Goal: Communication & Community: Answer question/provide support

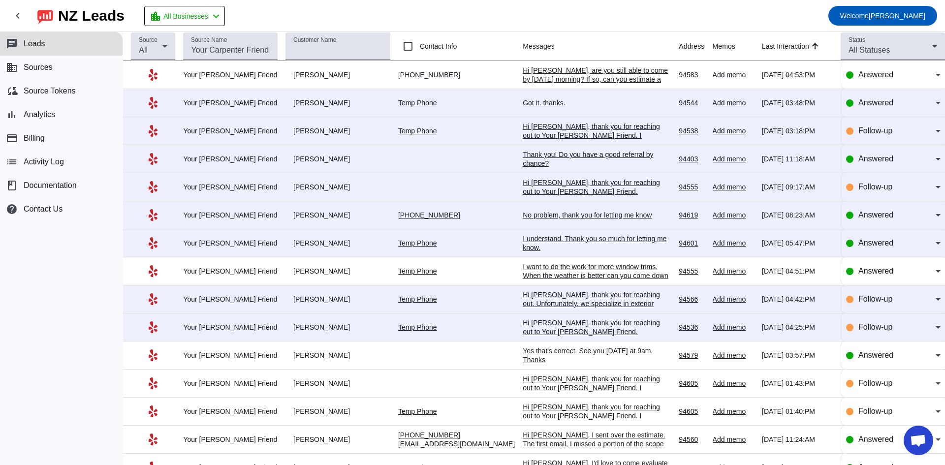
click at [553, 70] on div "Hi [PERSON_NAME], are you still able to come by [DATE] morning? If so, can you …" at bounding box center [597, 88] width 148 height 44
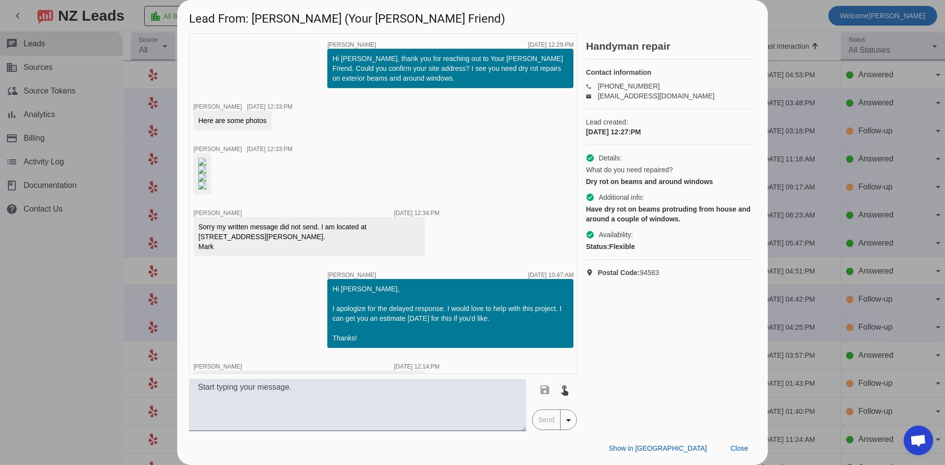
scroll to position [524, 0]
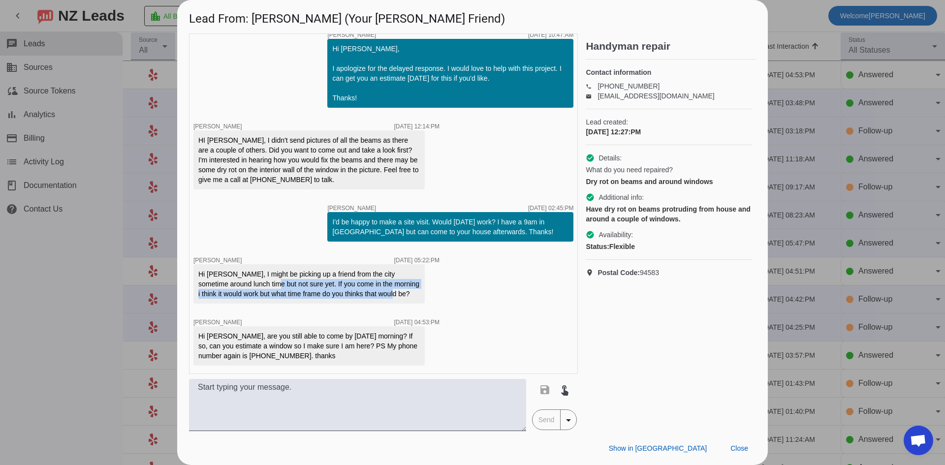
drag, startPoint x: 259, startPoint y: 283, endPoint x: 392, endPoint y: 297, distance: 133.2
click at [392, 297] on div "Hi [PERSON_NAME], I might be picking up a friend from the city sometime around …" at bounding box center [309, 284] width 222 height 30
click at [355, 292] on div "Hi [PERSON_NAME], I might be picking up a friend from the city sometime around …" at bounding box center [309, 284] width 222 height 30
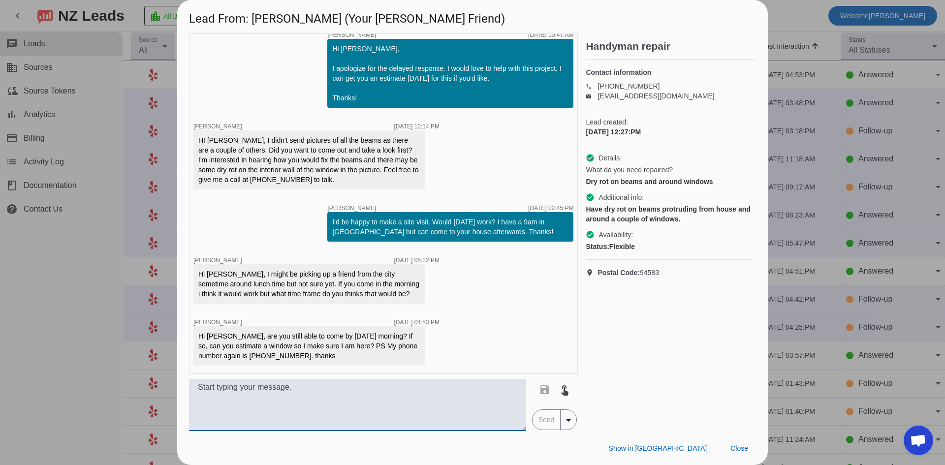
click at [435, 417] on textarea at bounding box center [357, 405] width 337 height 52
type textarea "[DATE] between 10 and 10:30am will work for me, will that work for you?"
click at [549, 422] on span "Send" at bounding box center [547, 420] width 28 height 20
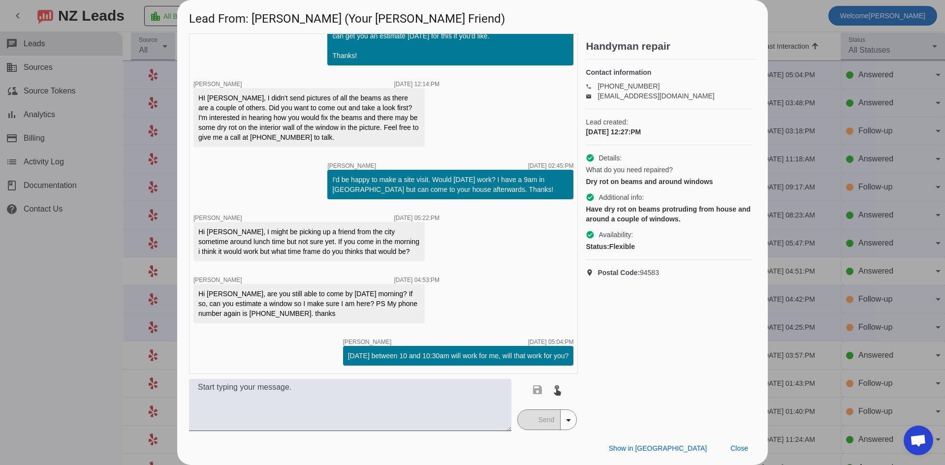
scroll to position [566, 0]
click at [650, 278] on span "Postal Code: 94583" at bounding box center [629, 273] width 62 height 10
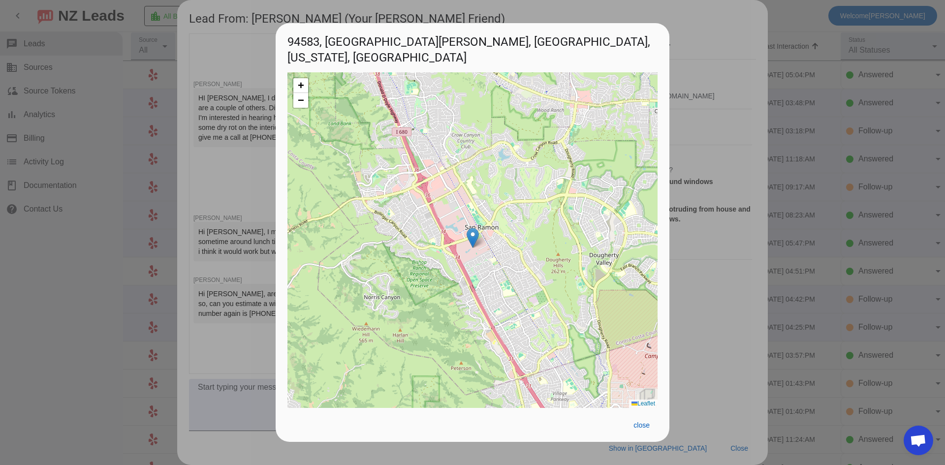
click at [707, 328] on div at bounding box center [472, 232] width 945 height 465
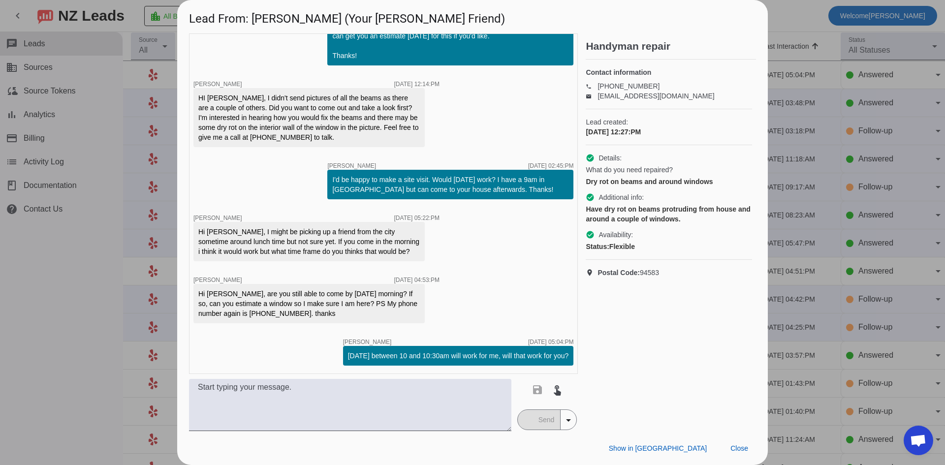
click at [74, 312] on div at bounding box center [472, 232] width 945 height 465
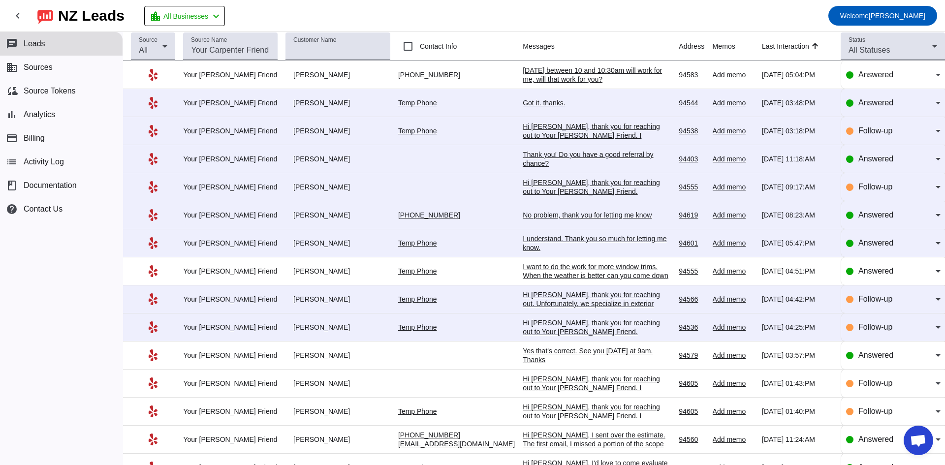
click at [569, 318] on td "Hi [PERSON_NAME], thank you for reaching out to Your [PERSON_NAME] Friend. Unfo…" at bounding box center [601, 328] width 156 height 28
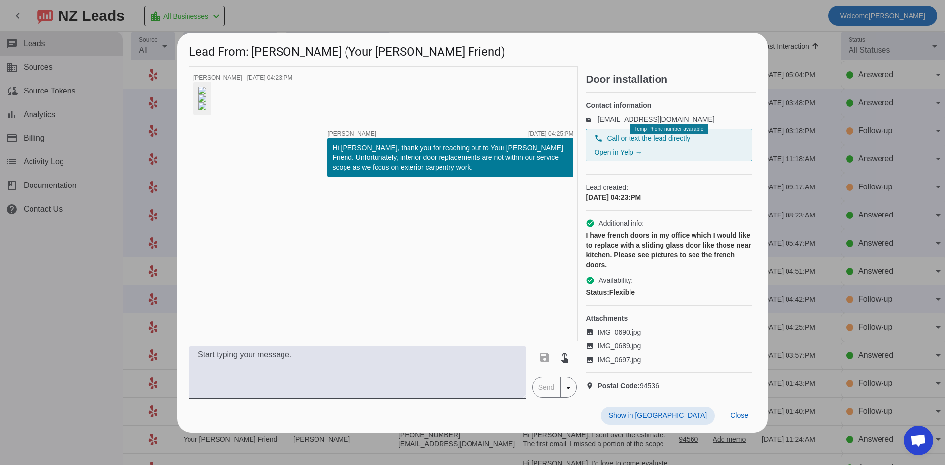
click at [117, 322] on div at bounding box center [472, 232] width 945 height 465
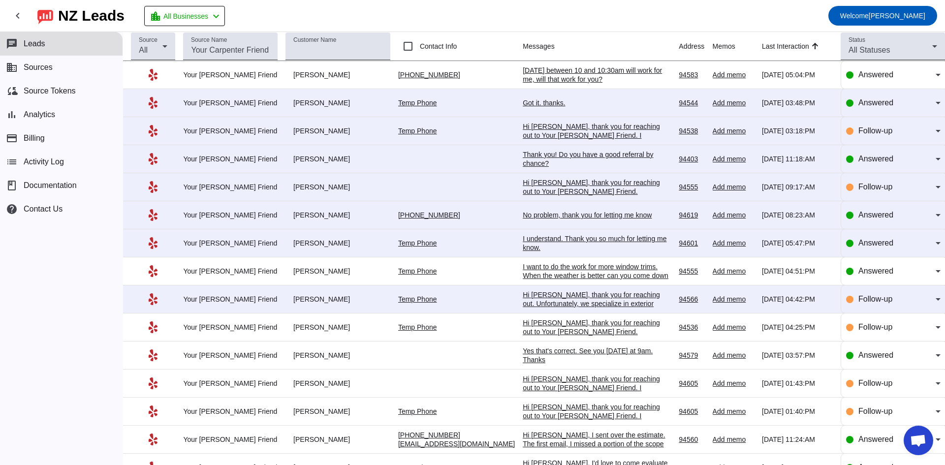
click at [544, 302] on div "Hi [PERSON_NAME], thank you for reaching out. Unfortunately, we specialize in e…" at bounding box center [597, 316] width 148 height 53
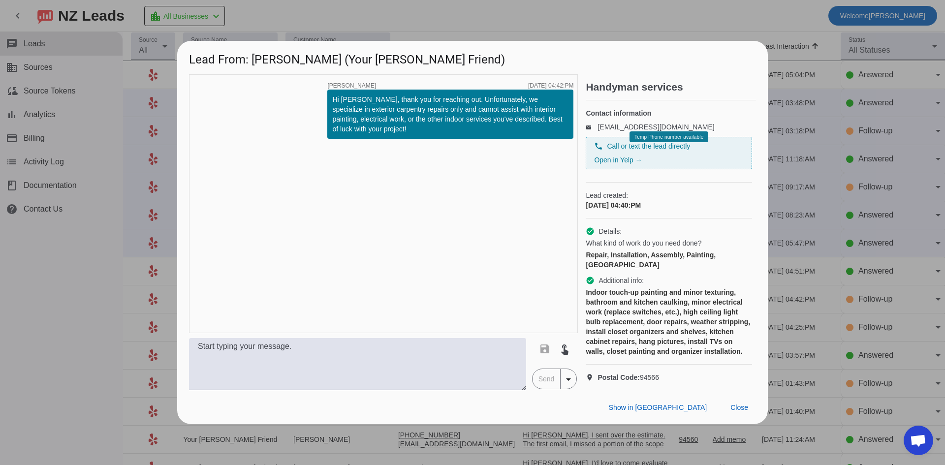
click at [105, 246] on div at bounding box center [472, 232] width 945 height 465
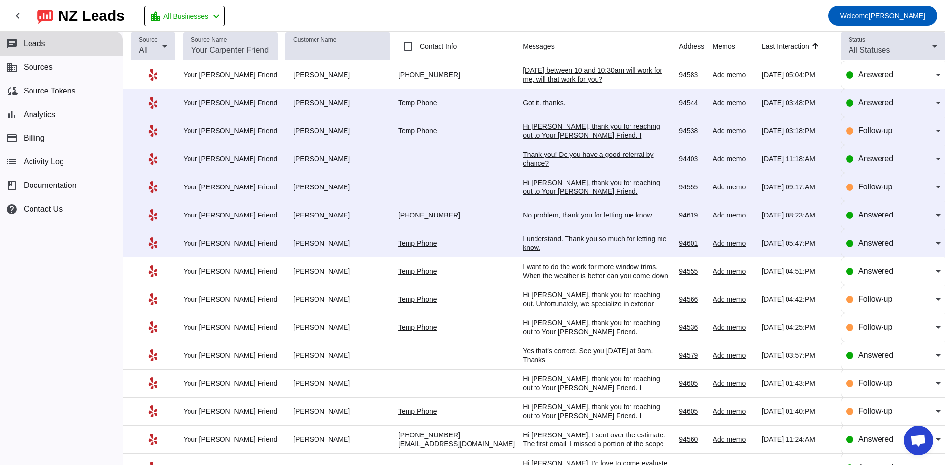
click at [525, 234] on td "I understand. Thank you so much for letting me know. [DATE] 05:47:PM" at bounding box center [601, 243] width 156 height 28
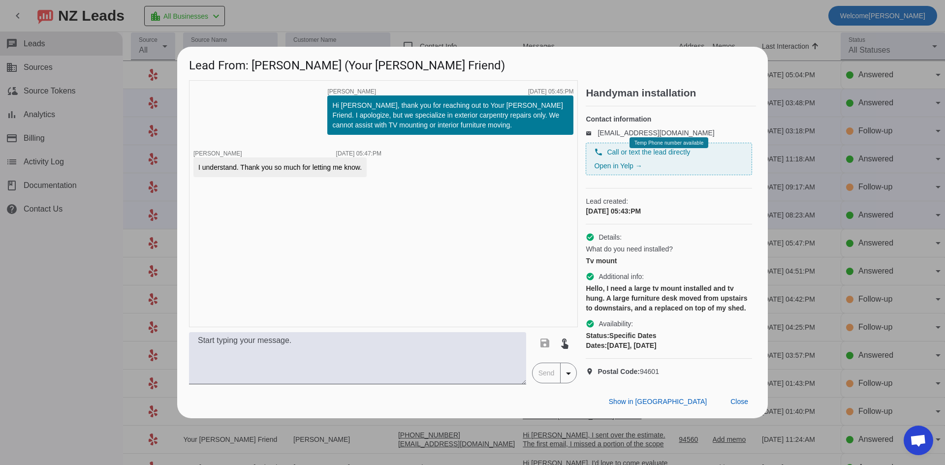
drag, startPoint x: 65, startPoint y: 243, endPoint x: 181, endPoint y: 245, distance: 115.7
click at [70, 244] on div at bounding box center [472, 232] width 945 height 465
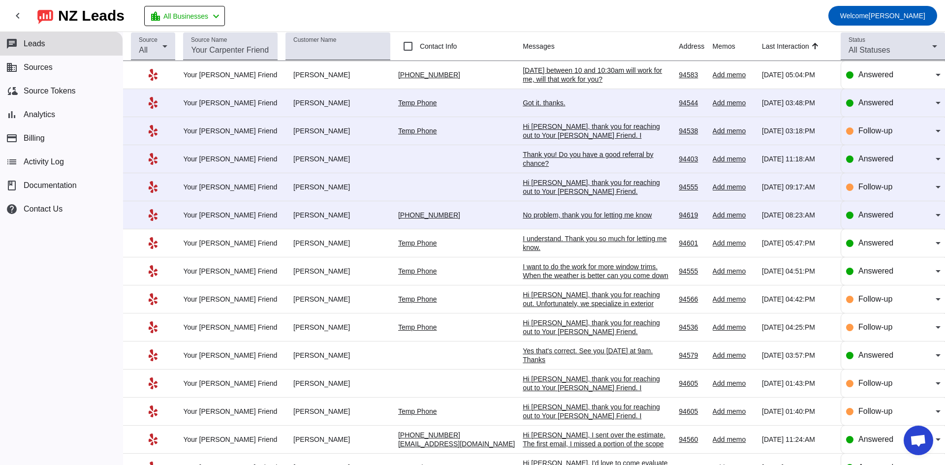
click at [603, 274] on div "I want to do the work for more window trims. When the weather is better can you…" at bounding box center [597, 275] width 148 height 27
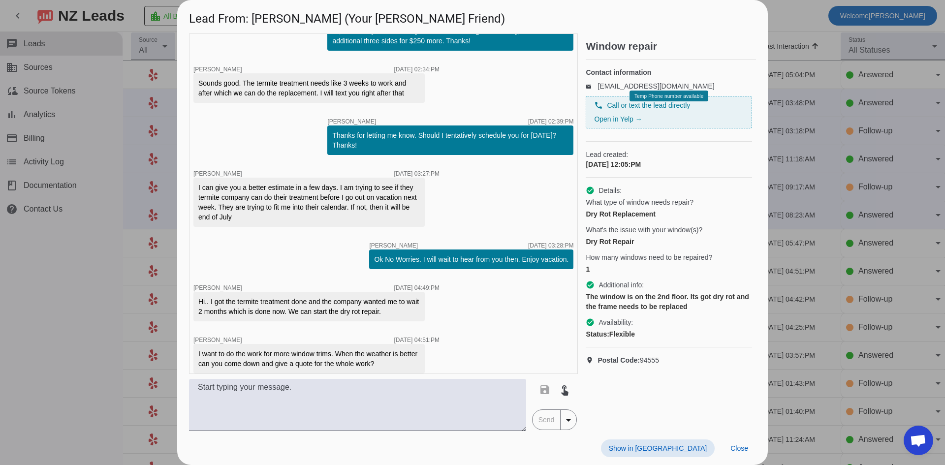
scroll to position [643, 0]
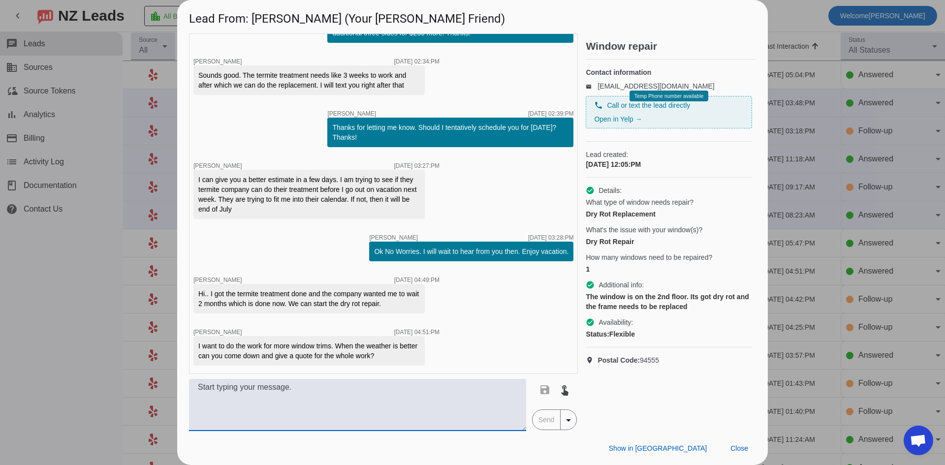
click at [383, 394] on textarea at bounding box center [357, 405] width 337 height 52
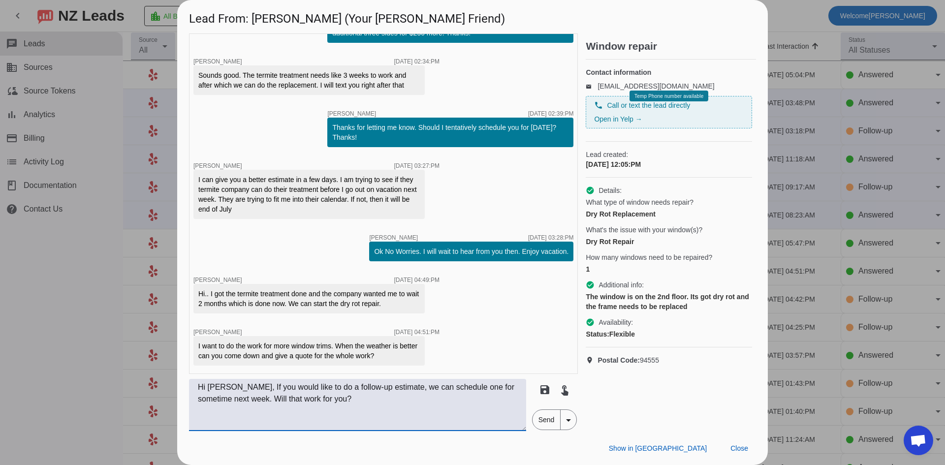
type textarea "Hi [PERSON_NAME], If you would like to do a follow-up estimate, we can schedule…"
drag, startPoint x: 552, startPoint y: 420, endPoint x: 563, endPoint y: 417, distance: 11.2
click at [562, 417] on mat-button-toggle-group "Send arrow_drop_down" at bounding box center [554, 420] width 45 height 21
click at [542, 419] on span "Send" at bounding box center [547, 420] width 28 height 20
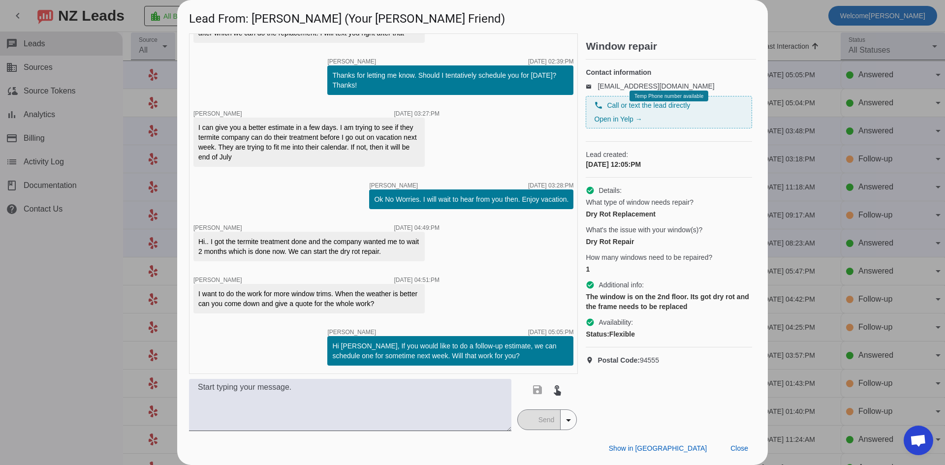
scroll to position [695, 0]
click at [64, 266] on div at bounding box center [472, 232] width 945 height 465
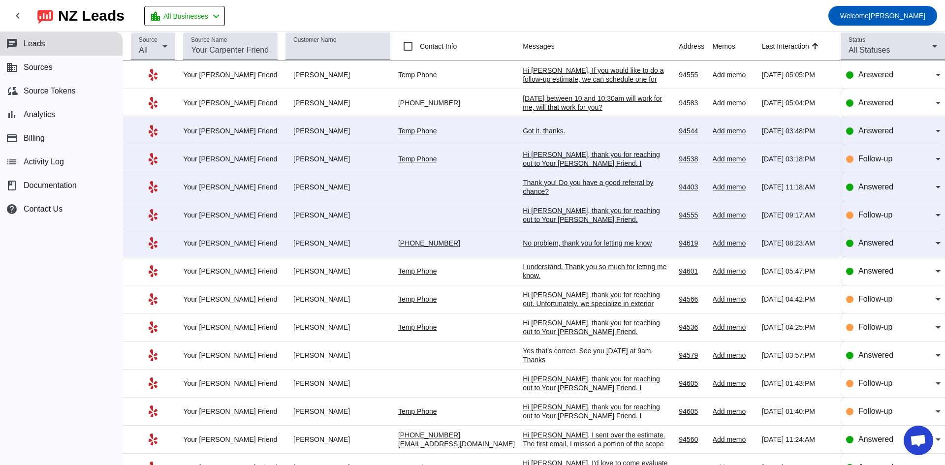
click at [554, 245] on div "No problem, thank you for letting me know" at bounding box center [597, 243] width 148 height 9
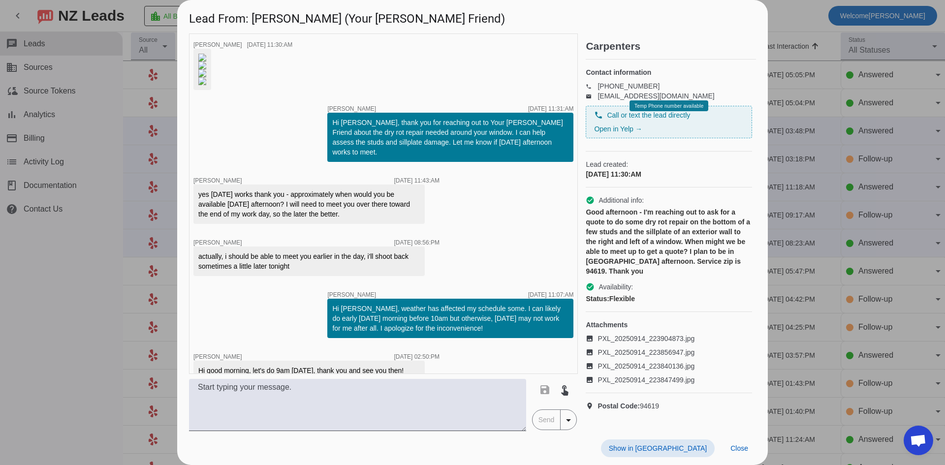
scroll to position [367, 0]
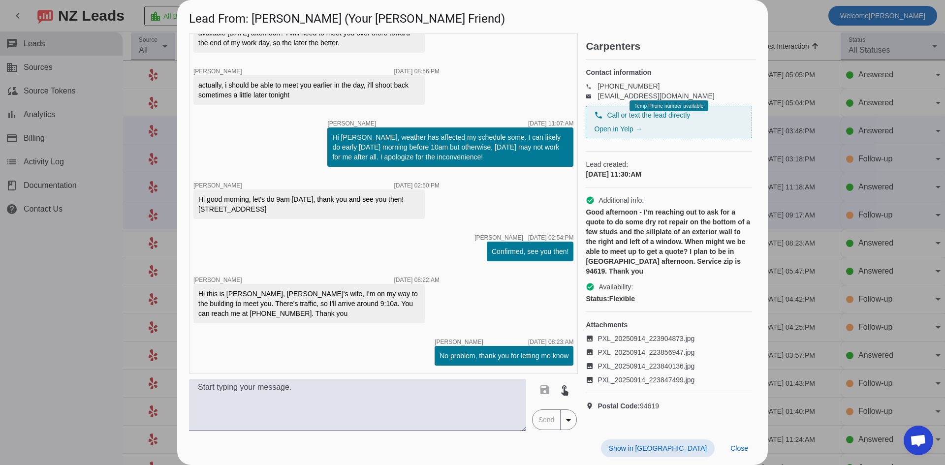
click at [62, 284] on div at bounding box center [472, 232] width 945 height 465
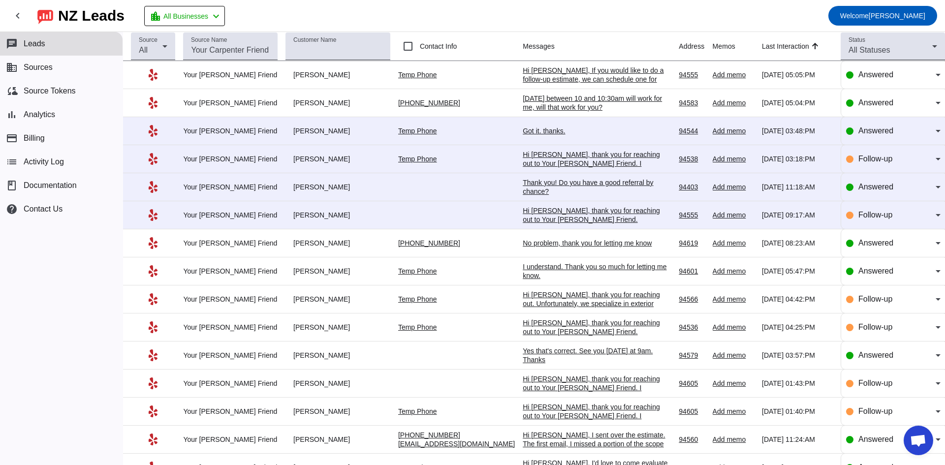
click at [572, 212] on div "Hi [PERSON_NAME], thank you for reaching out to Your [PERSON_NAME] Friend. Unfo…" at bounding box center [597, 228] width 148 height 44
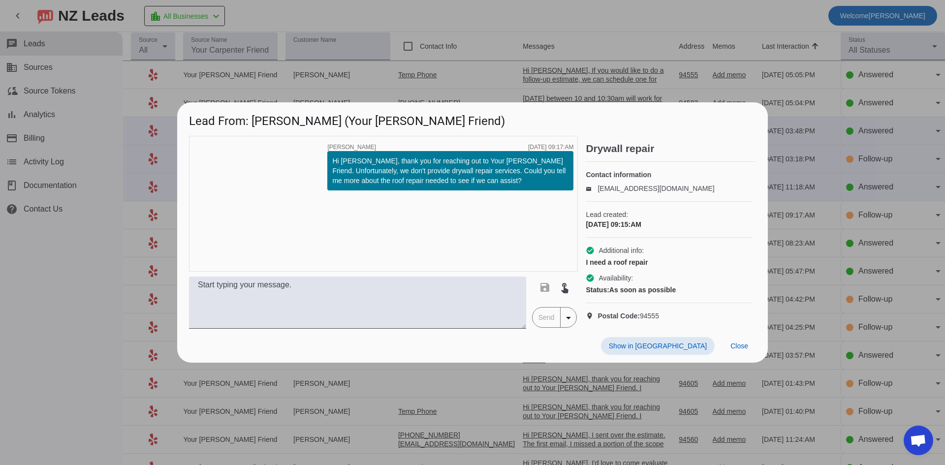
drag, startPoint x: 86, startPoint y: 237, endPoint x: 110, endPoint y: 229, distance: 25.8
click at [85, 237] on div at bounding box center [472, 232] width 945 height 465
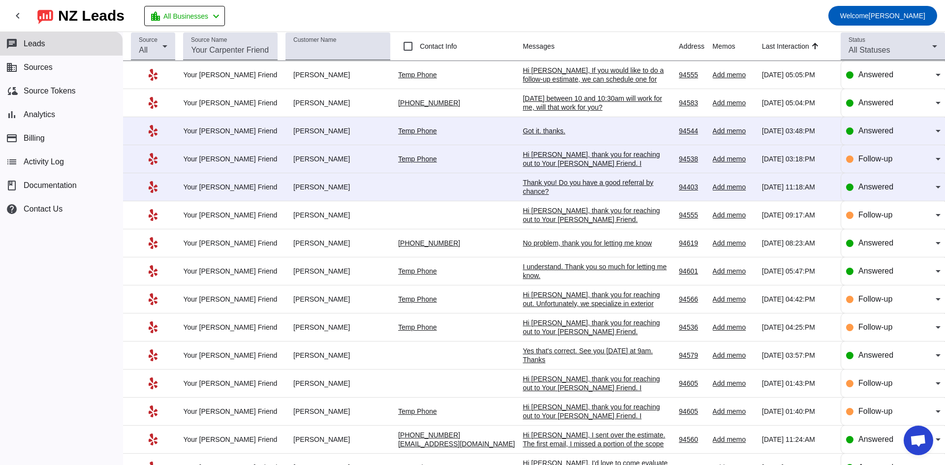
click at [546, 185] on div "Thank you! Do you have a good referral by chance?" at bounding box center [597, 187] width 148 height 18
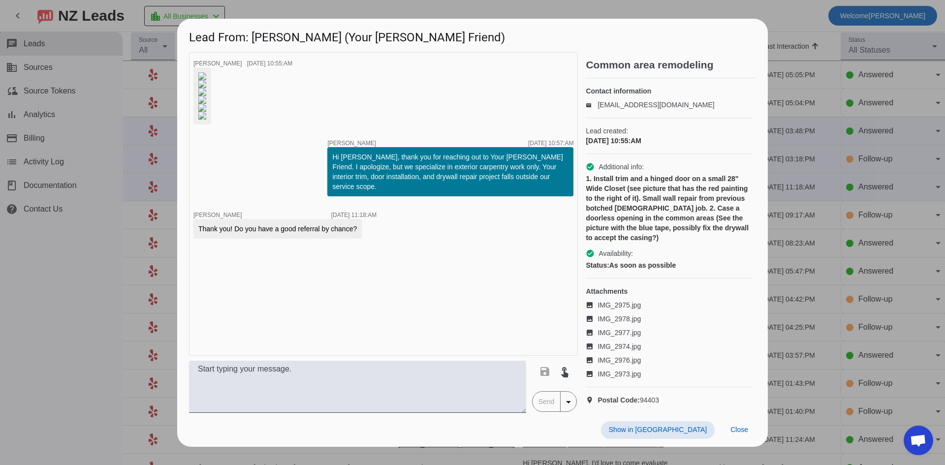
scroll to position [270, 0]
click at [68, 271] on div at bounding box center [472, 232] width 945 height 465
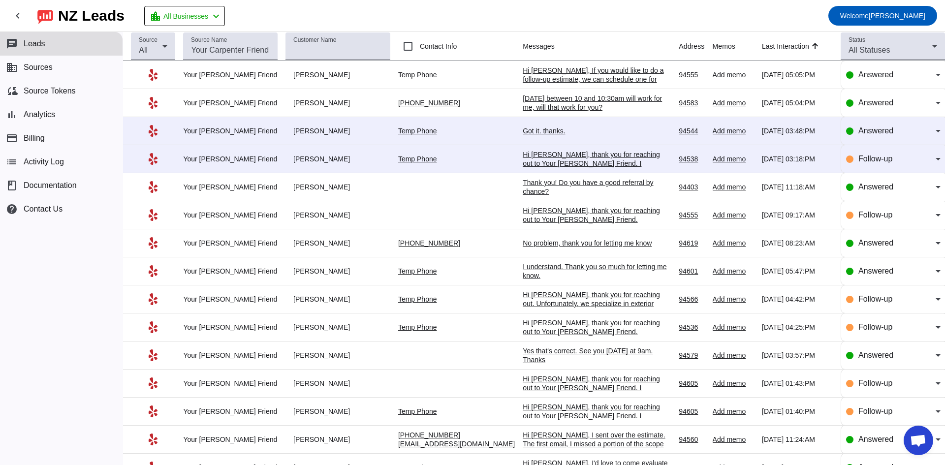
click at [542, 157] on div "Hi [PERSON_NAME], thank you for reaching out to Your [PERSON_NAME] Friend. I ap…" at bounding box center [597, 172] width 148 height 44
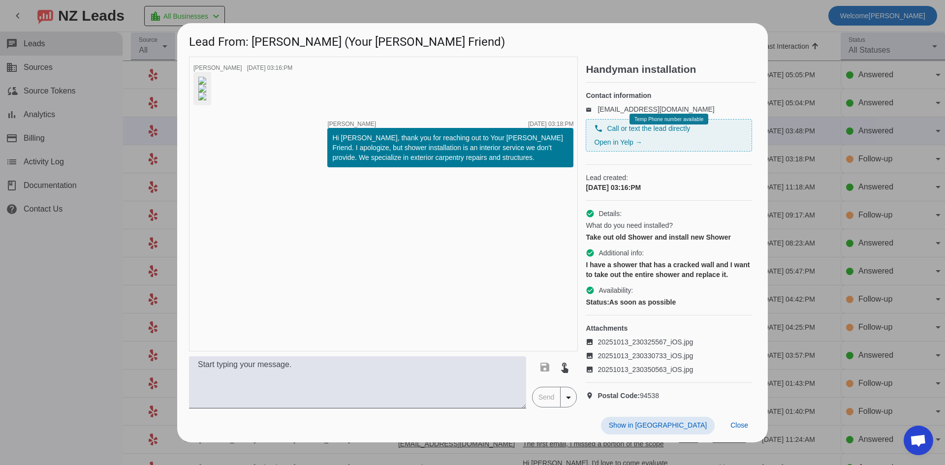
drag, startPoint x: 72, startPoint y: 237, endPoint x: 181, endPoint y: 206, distance: 113.1
click at [74, 236] on div at bounding box center [472, 232] width 945 height 465
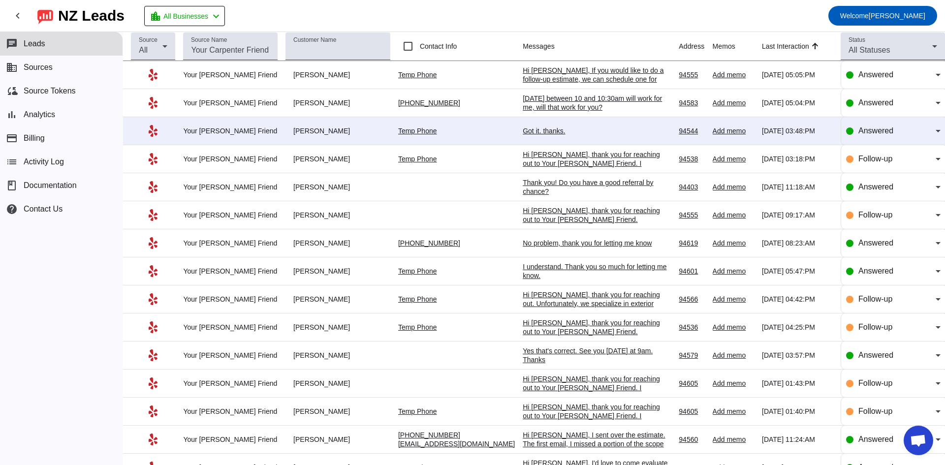
click at [523, 130] on div "Got it. thanks." at bounding box center [597, 131] width 148 height 9
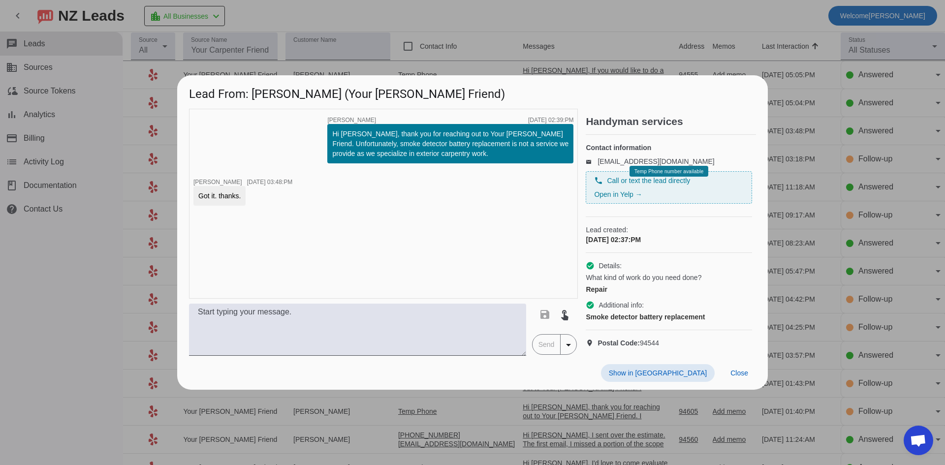
click at [444, 203] on div "timer close [PERSON_NAME] [DATE] 02:39:PM Hi [PERSON_NAME], thank you for reach…" at bounding box center [383, 204] width 389 height 190
drag, startPoint x: 97, startPoint y: 287, endPoint x: 101, endPoint y: 283, distance: 6.3
click at [98, 286] on div at bounding box center [472, 232] width 945 height 465
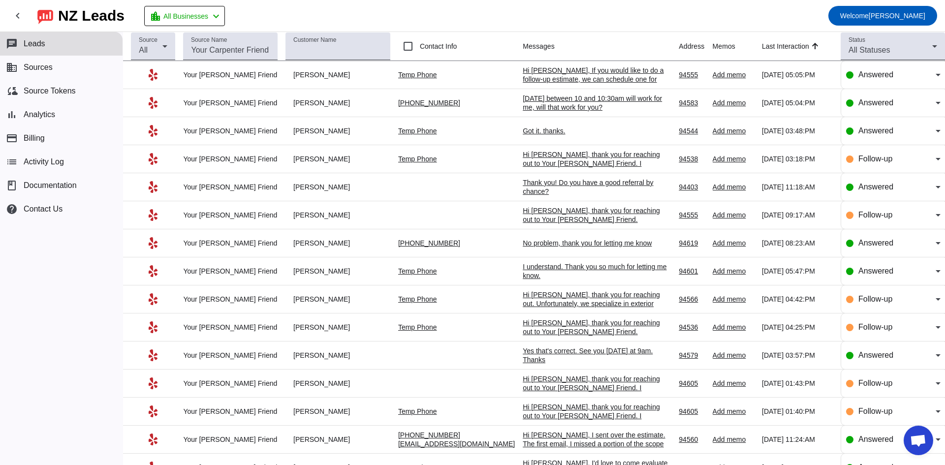
click at [560, 352] on div "Yes that's correct. See you [DATE] at 9am. Thanks" at bounding box center [597, 356] width 148 height 18
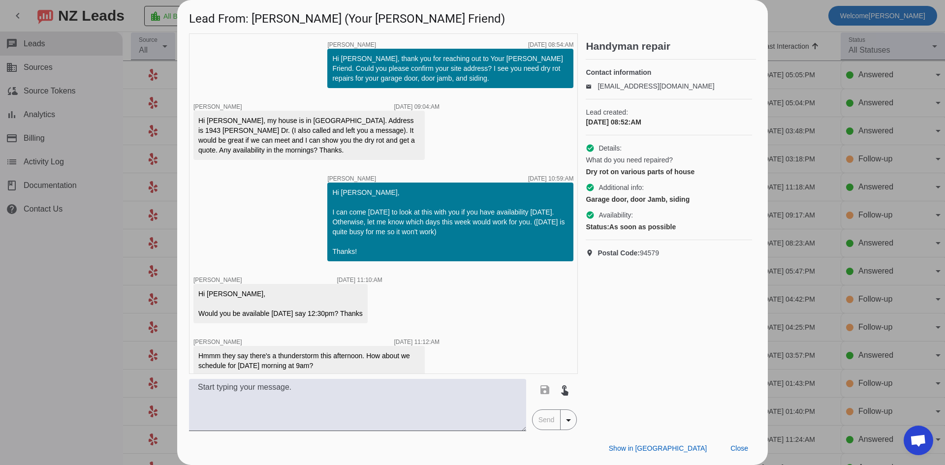
scroll to position [134, 0]
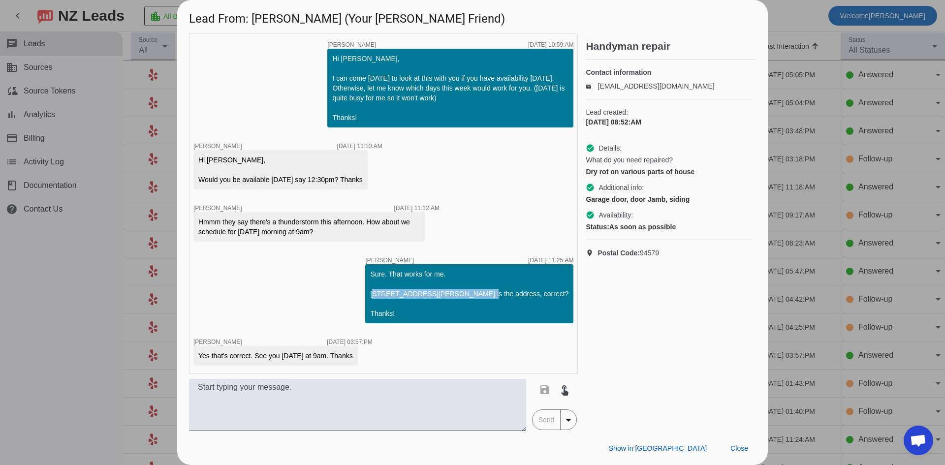
drag, startPoint x: 389, startPoint y: 292, endPoint x: 488, endPoint y: 293, distance: 98.5
click at [488, 293] on div "Sure. That works for me. [STREET_ADDRESS][PERSON_NAME] is the address, correct?…" at bounding box center [469, 293] width 198 height 49
copy div "[STREET_ADDRESS][PERSON_NAME]"
click at [354, 291] on div "timer close [PERSON_NAME] [DATE] 08:54:AM Hi [PERSON_NAME], thank you for reach…" at bounding box center [383, 203] width 389 height 341
drag, startPoint x: 345, startPoint y: 300, endPoint x: 317, endPoint y: 301, distance: 28.6
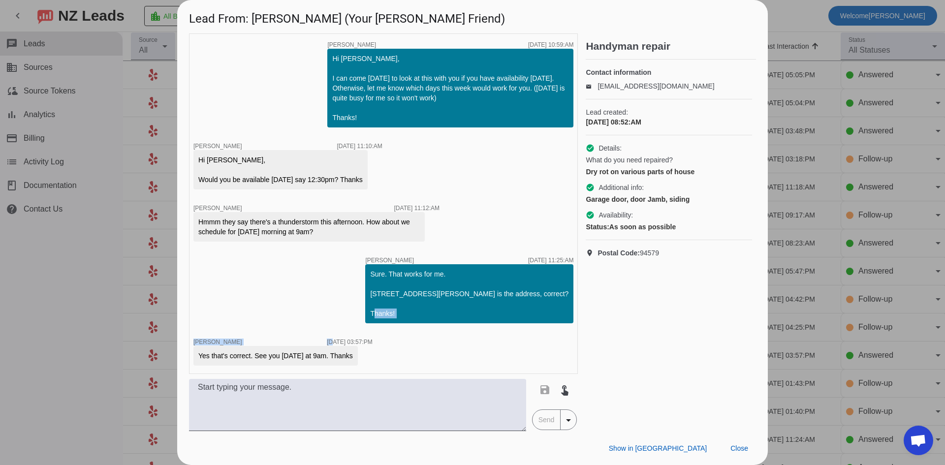
click at [341, 302] on div "timer close [PERSON_NAME] [DATE] 08:54:AM Hi [PERSON_NAME], thank you for reach…" at bounding box center [383, 203] width 389 height 341
click at [78, 276] on div at bounding box center [472, 232] width 945 height 465
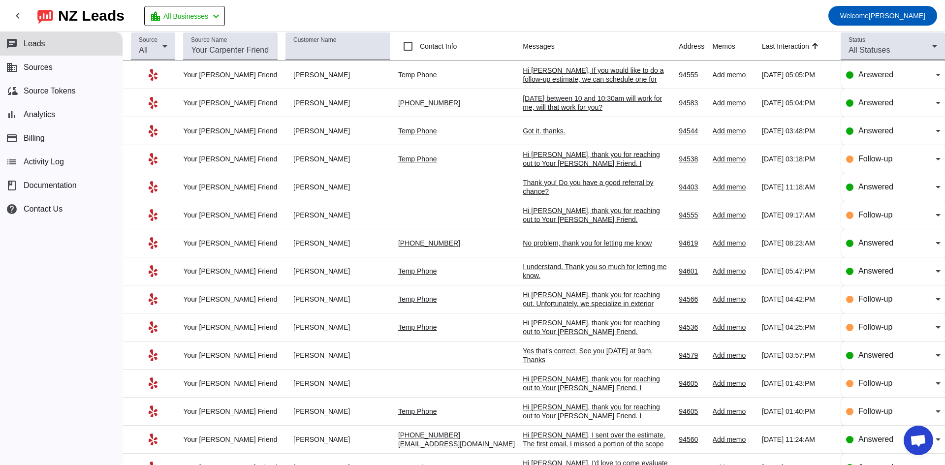
click at [539, 105] on div "[DATE] between 10 and 10:30am will work for me, will that work for you?" at bounding box center [597, 103] width 148 height 18
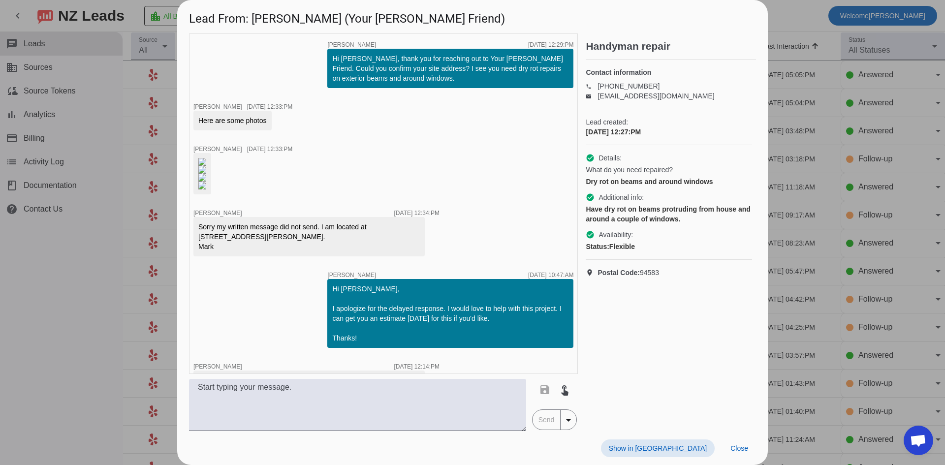
scroll to position [197, 0]
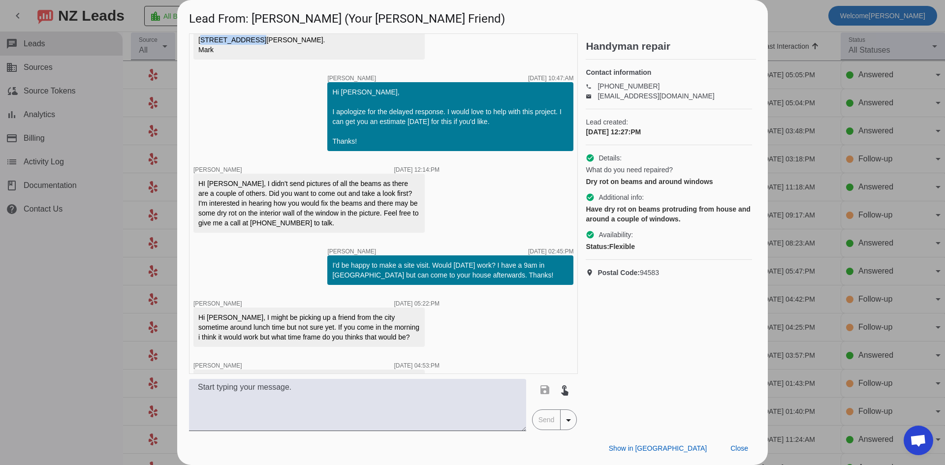
drag, startPoint x: 368, startPoint y: 315, endPoint x: 206, endPoint y: 322, distance: 162.6
click at [206, 55] on div "Sorry my written message did not send. I am located at [STREET_ADDRESS][PERSON_…" at bounding box center [309, 40] width 222 height 30
copy div "[STREET_ADDRESS]"
click at [279, 212] on div "timer close [PERSON_NAME] [DATE] 12:29:PM Hi [PERSON_NAME], thank you for reach…" at bounding box center [383, 203] width 389 height 341
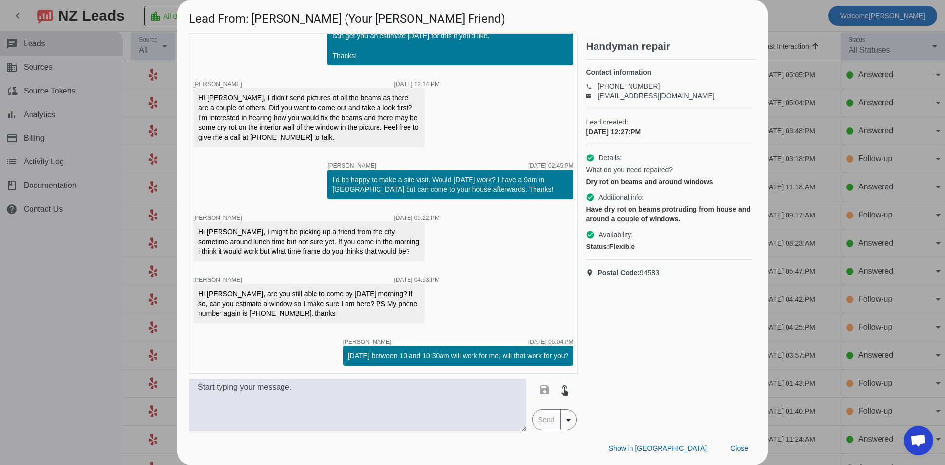
scroll to position [566, 0]
click at [114, 300] on div at bounding box center [472, 232] width 945 height 465
